Goal: Information Seeking & Learning: Find contact information

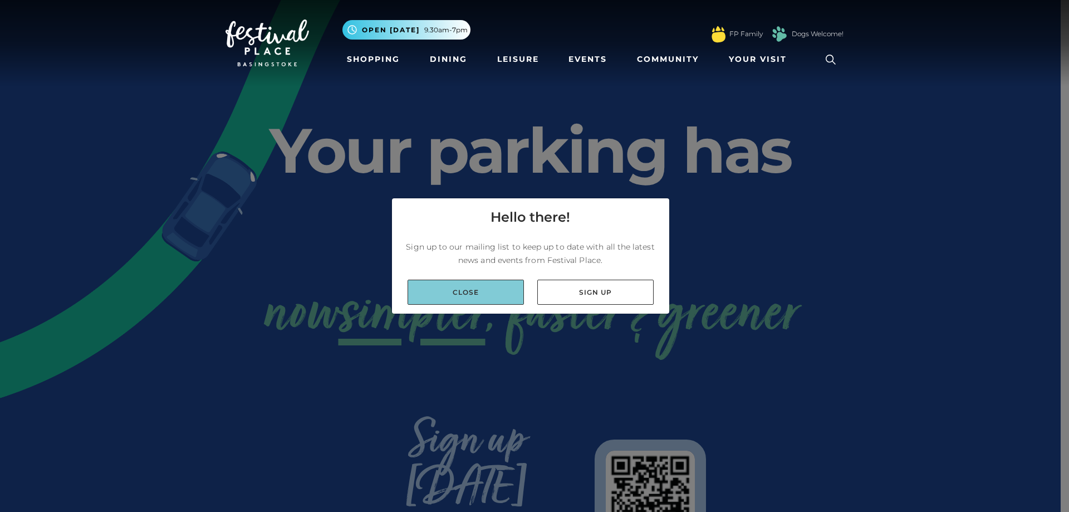
click at [491, 293] on link "Close" at bounding box center [466, 292] width 116 height 25
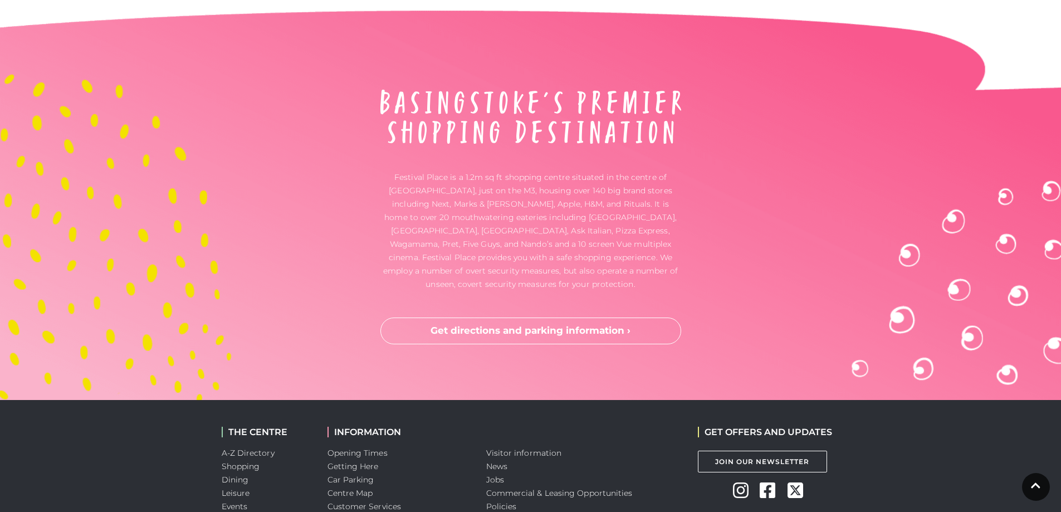
scroll to position [2940, 0]
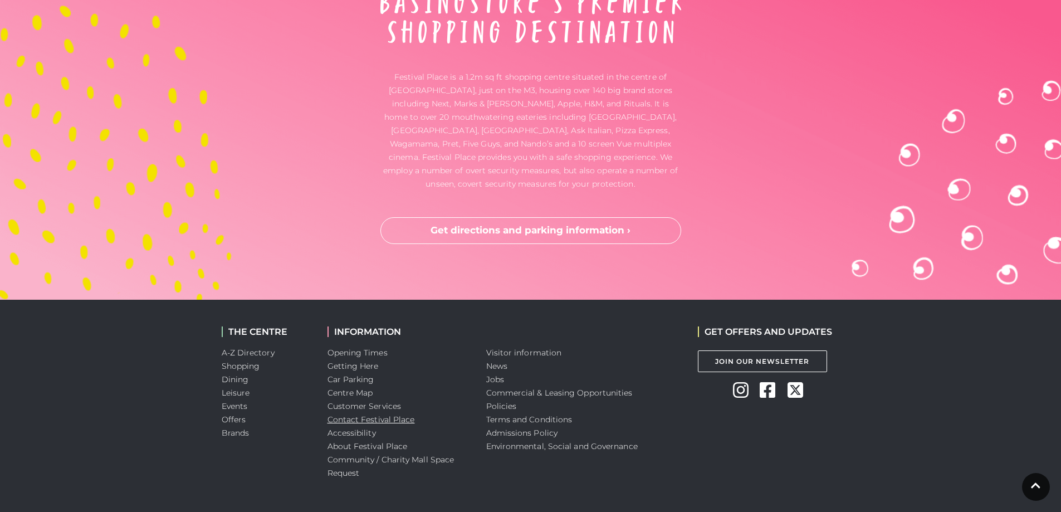
click at [354, 414] on link "Contact Festival Place" at bounding box center [370, 419] width 87 height 10
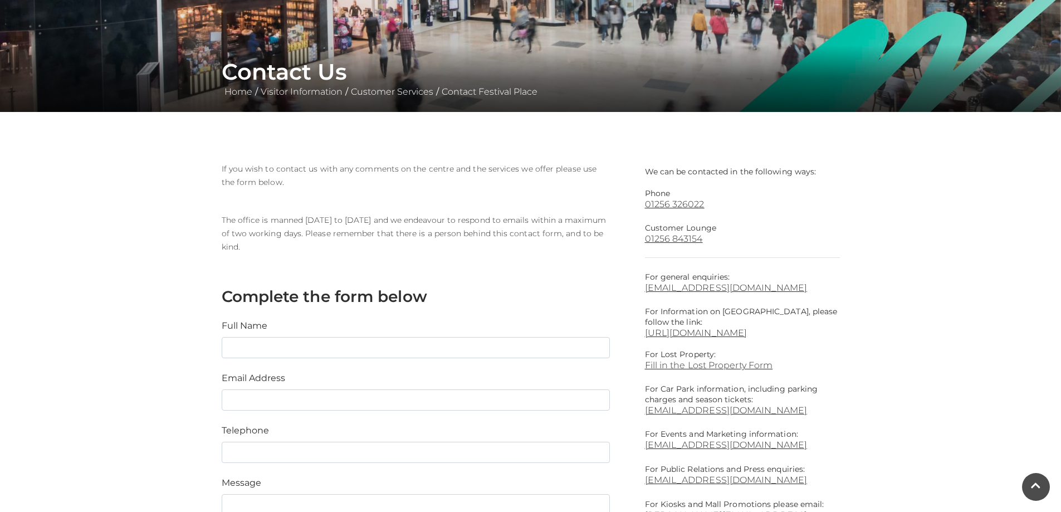
scroll to position [167, 0]
click at [756, 291] on link "info@festivalplace.co.uk" at bounding box center [742, 287] width 195 height 11
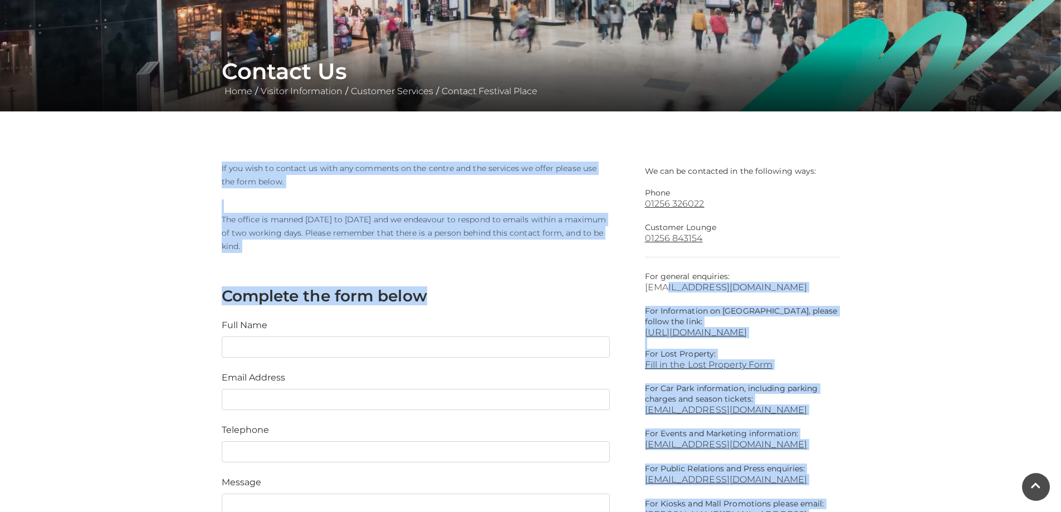
drag, startPoint x: 624, startPoint y: 281, endPoint x: 655, endPoint y: 282, distance: 31.2
click at [659, 282] on div "We can be contacted in the following ways: Phone 01256 326022 Customer Lounge 0…" at bounding box center [530, 430] width 635 height 539
click at [576, 253] on div "If you wish to contact us with any comments on the centre and the services we o…" at bounding box center [424, 410] width 423 height 498
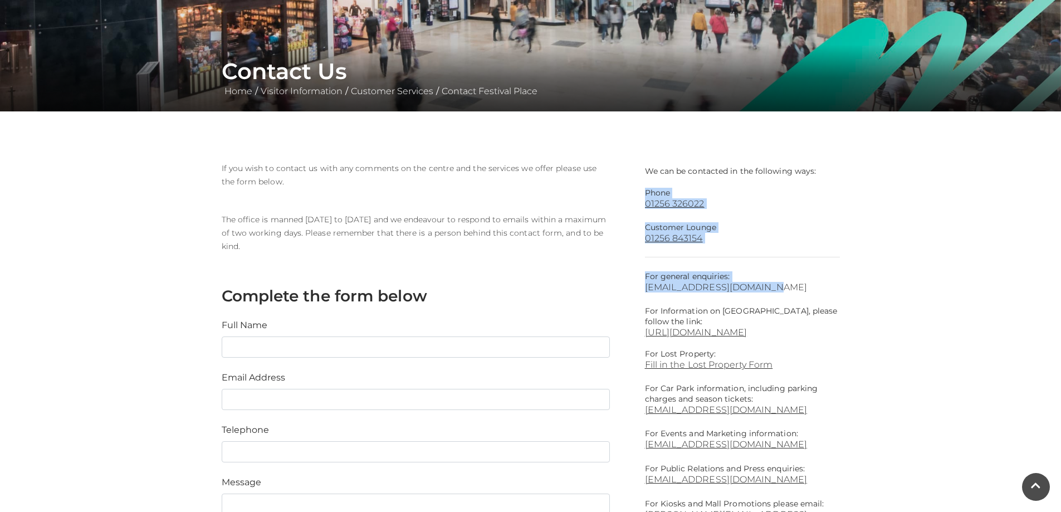
drag, startPoint x: 645, startPoint y: 191, endPoint x: 752, endPoint y: 290, distance: 145.4
click at [752, 290] on div "We can be contacted in the following ways: Phone 01256 326022 Customer Lounge 0…" at bounding box center [742, 399] width 195 height 477
copy div "Phone 01256 326022 Customer Lounge 01256 843154 For general enquiries: info@fes…"
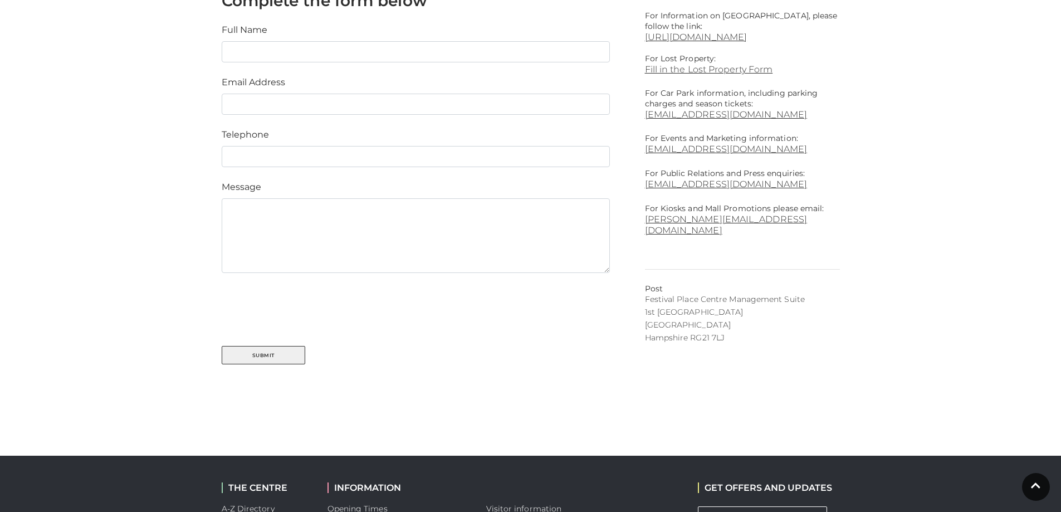
scroll to position [501, 0]
